Goal: Task Accomplishment & Management: Manage account settings

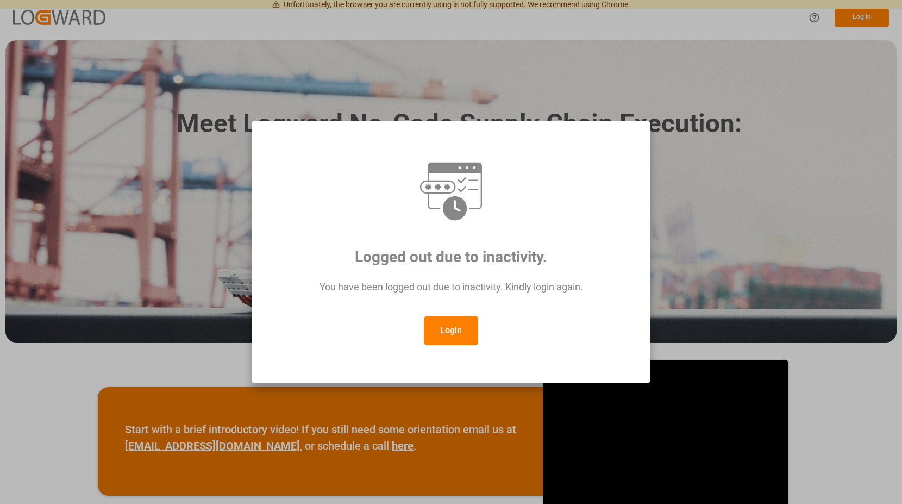
click at [460, 333] on button "Login" at bounding box center [451, 330] width 54 height 29
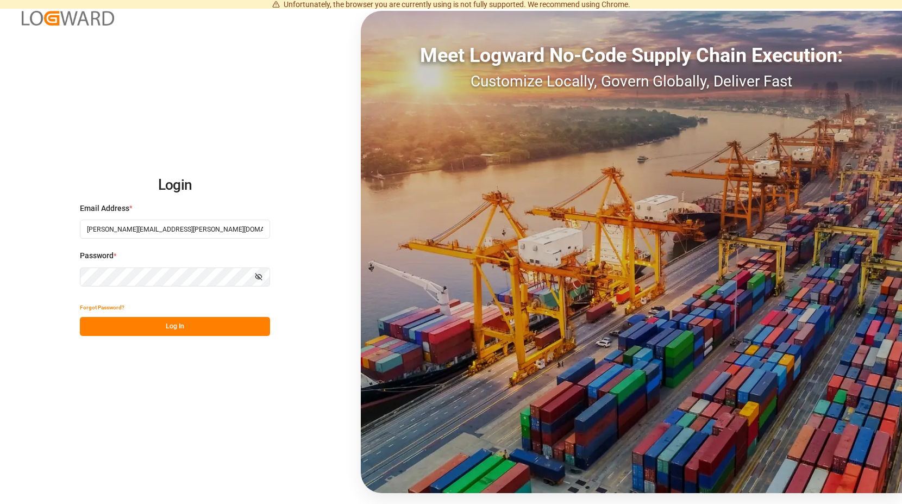
click at [454, 332] on div "Meet Logward No-Code Supply Chain Execution: Customize Locally, Govern Globally…" at bounding box center [631, 252] width 541 height 482
click at [179, 329] on button "Log In" at bounding box center [175, 326] width 190 height 19
